Goal: Transaction & Acquisition: Purchase product/service

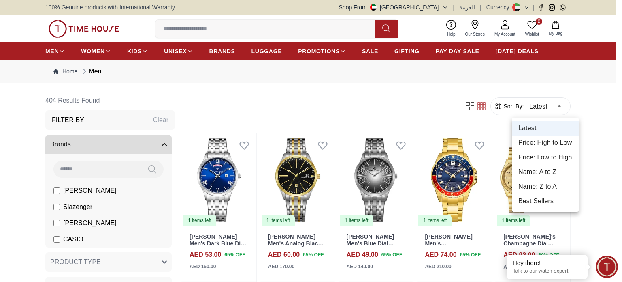
click at [559, 144] on li "Price: High to Low" at bounding box center [545, 142] width 67 height 15
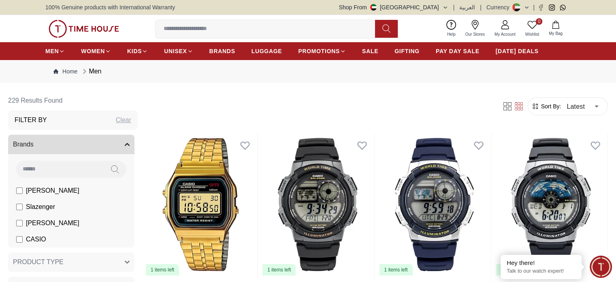
type input "*"
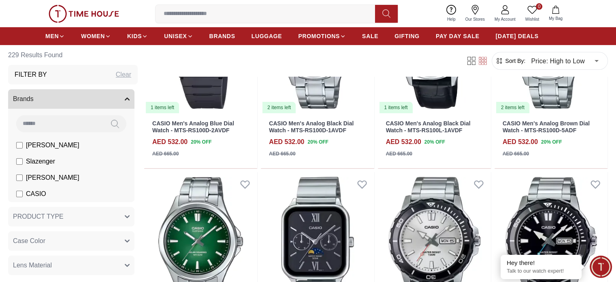
scroll to position [126, 0]
